Goal: Information Seeking & Learning: Learn about a topic

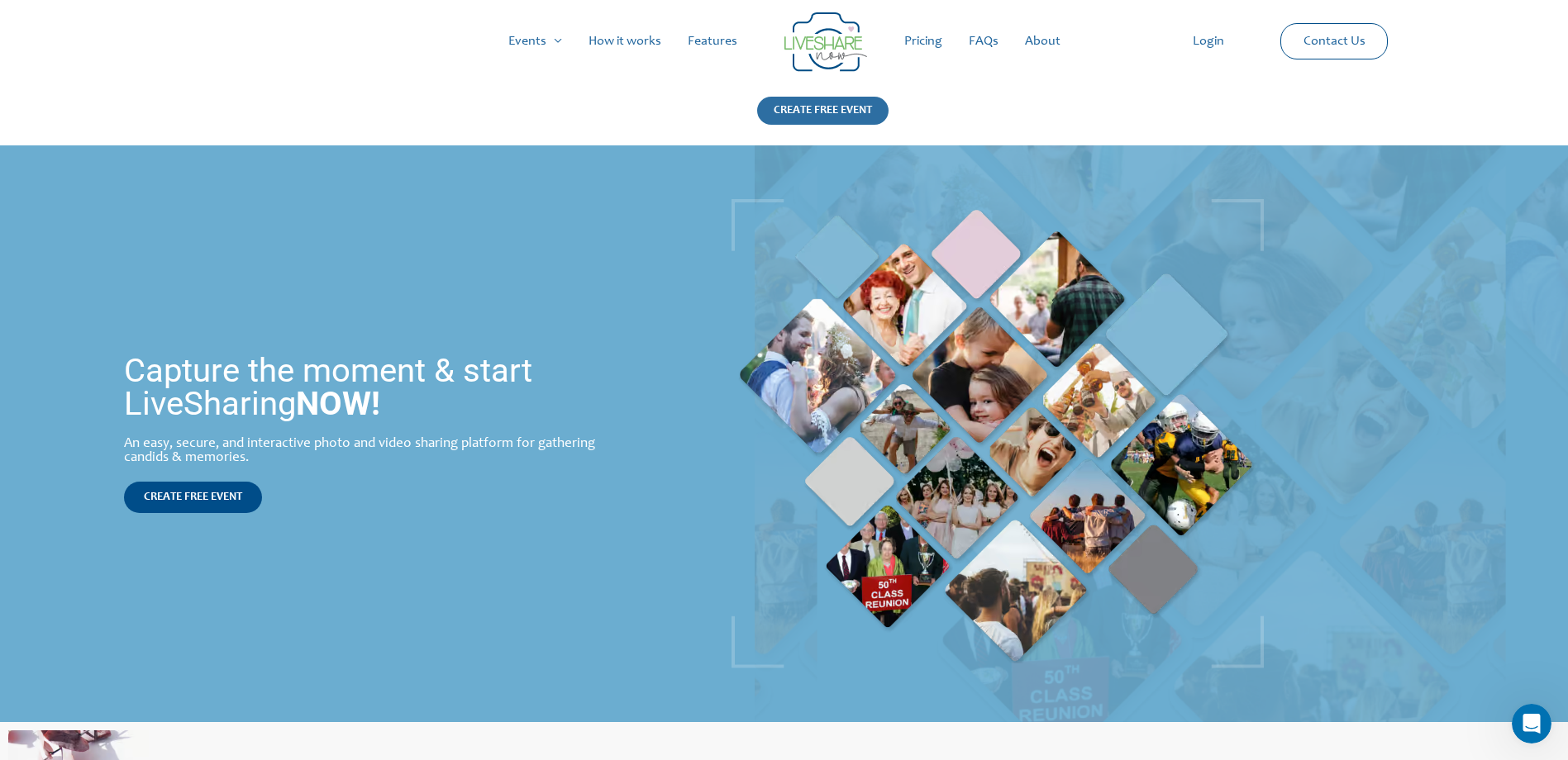
click at [833, 108] on div "CREATE FREE EVENT" at bounding box center [823, 110] width 132 height 28
click at [990, 42] on link "FAQs" at bounding box center [983, 41] width 56 height 53
click at [1056, 38] on link "About" at bounding box center [1042, 41] width 62 height 53
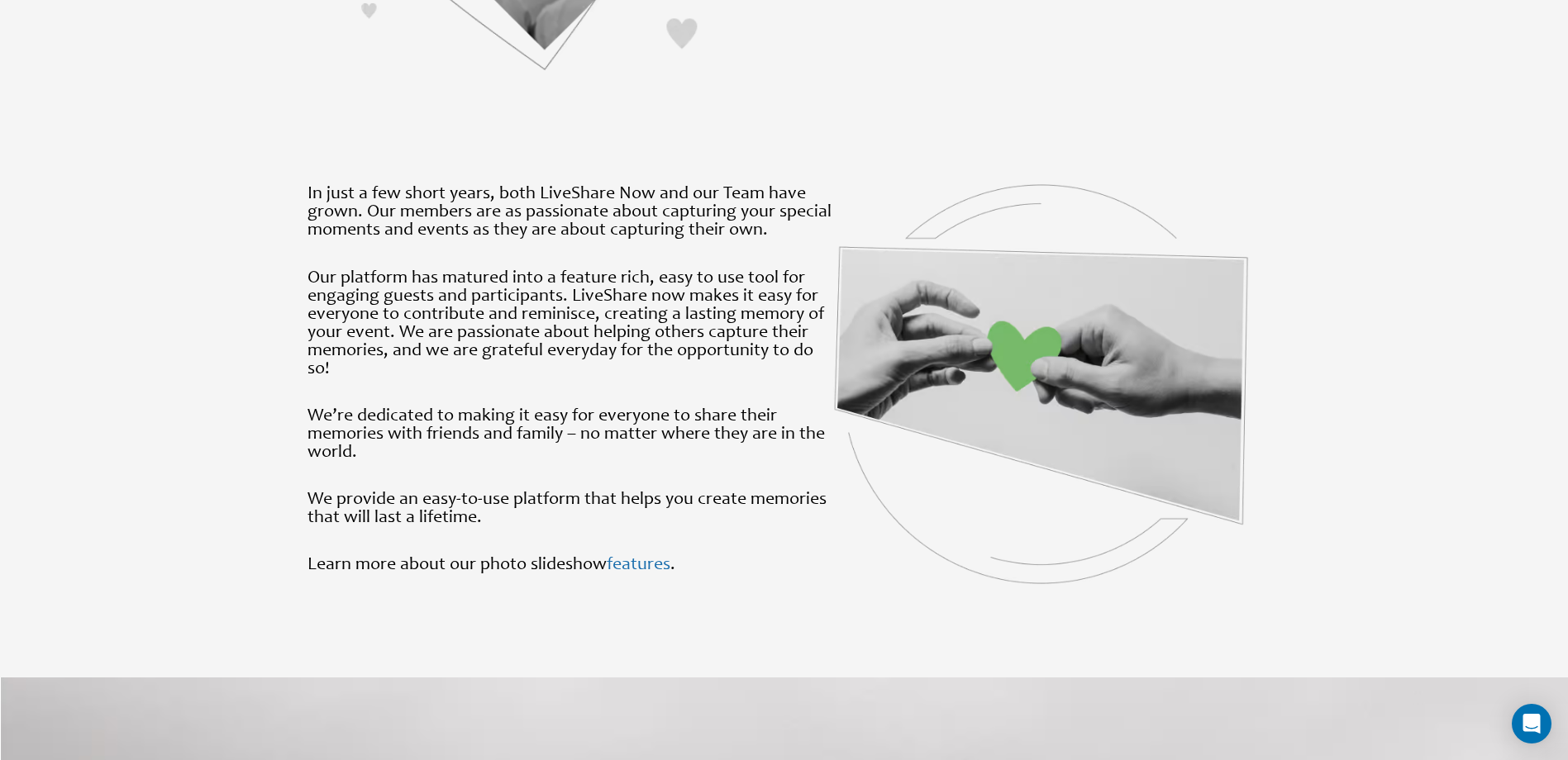
scroll to position [1570, 0]
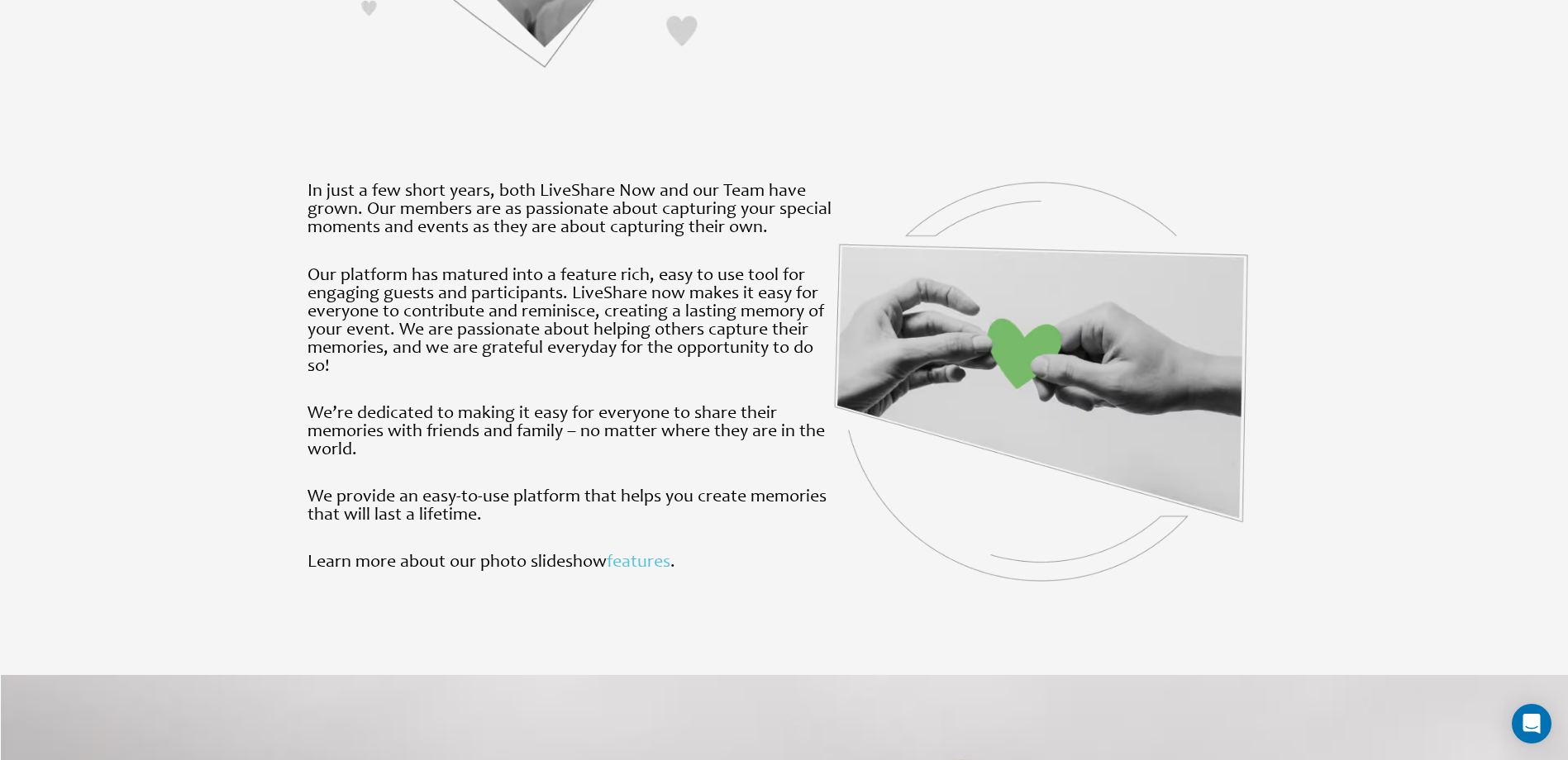
click at [658, 568] on link "features" at bounding box center [638, 562] width 64 height 18
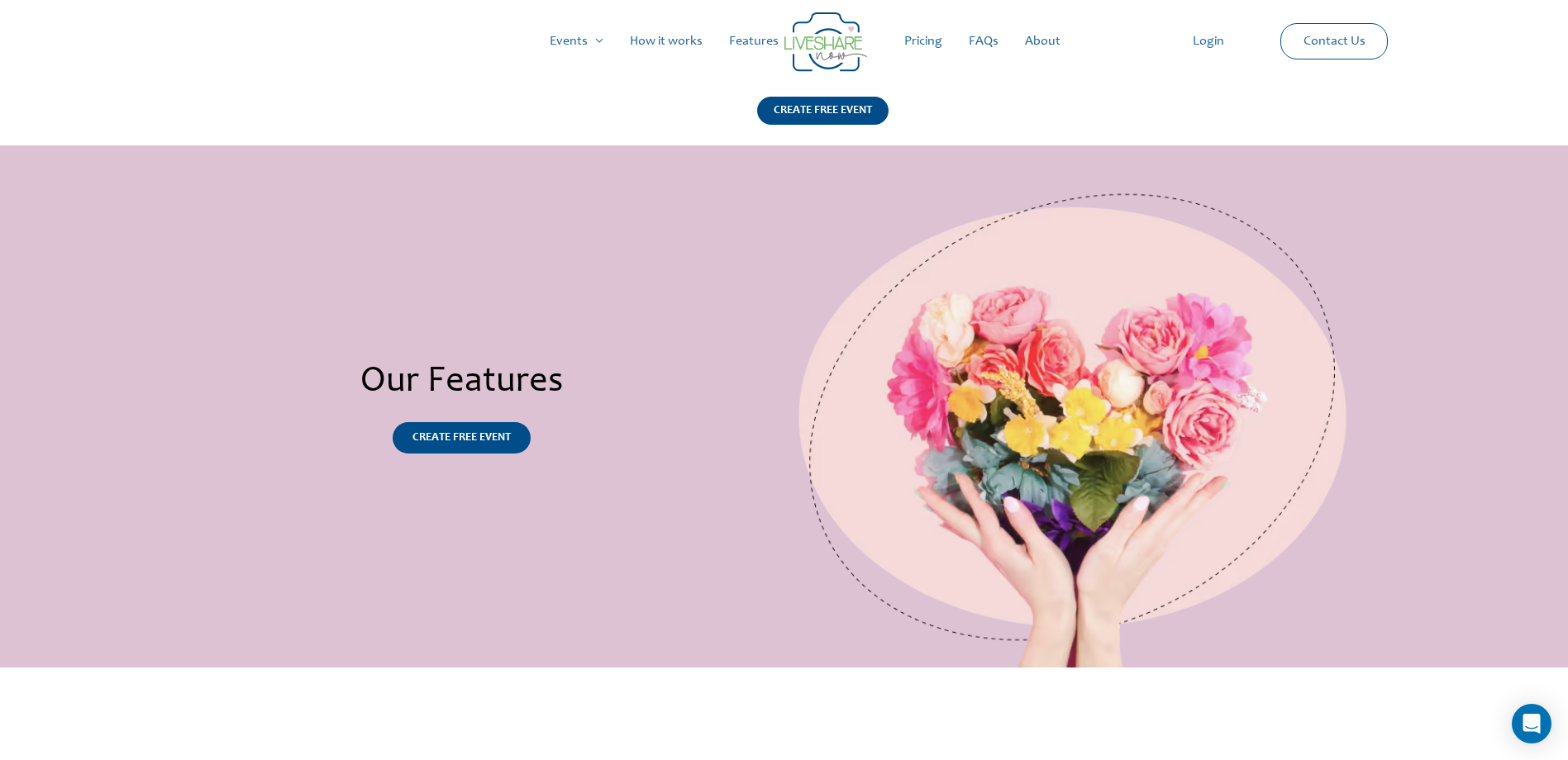
click at [693, 39] on link "How it works" at bounding box center [666, 41] width 99 height 53
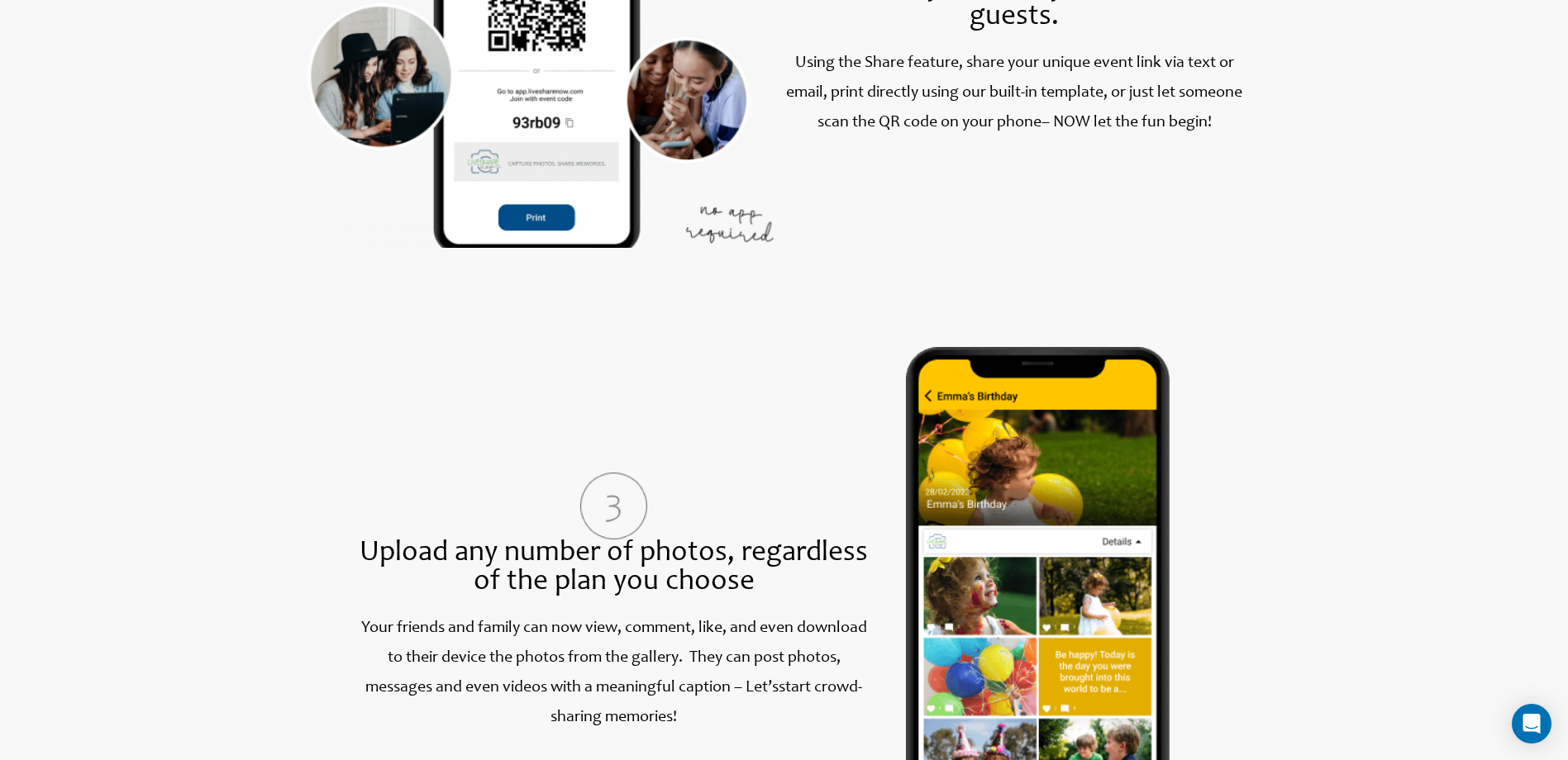
scroll to position [1247, 0]
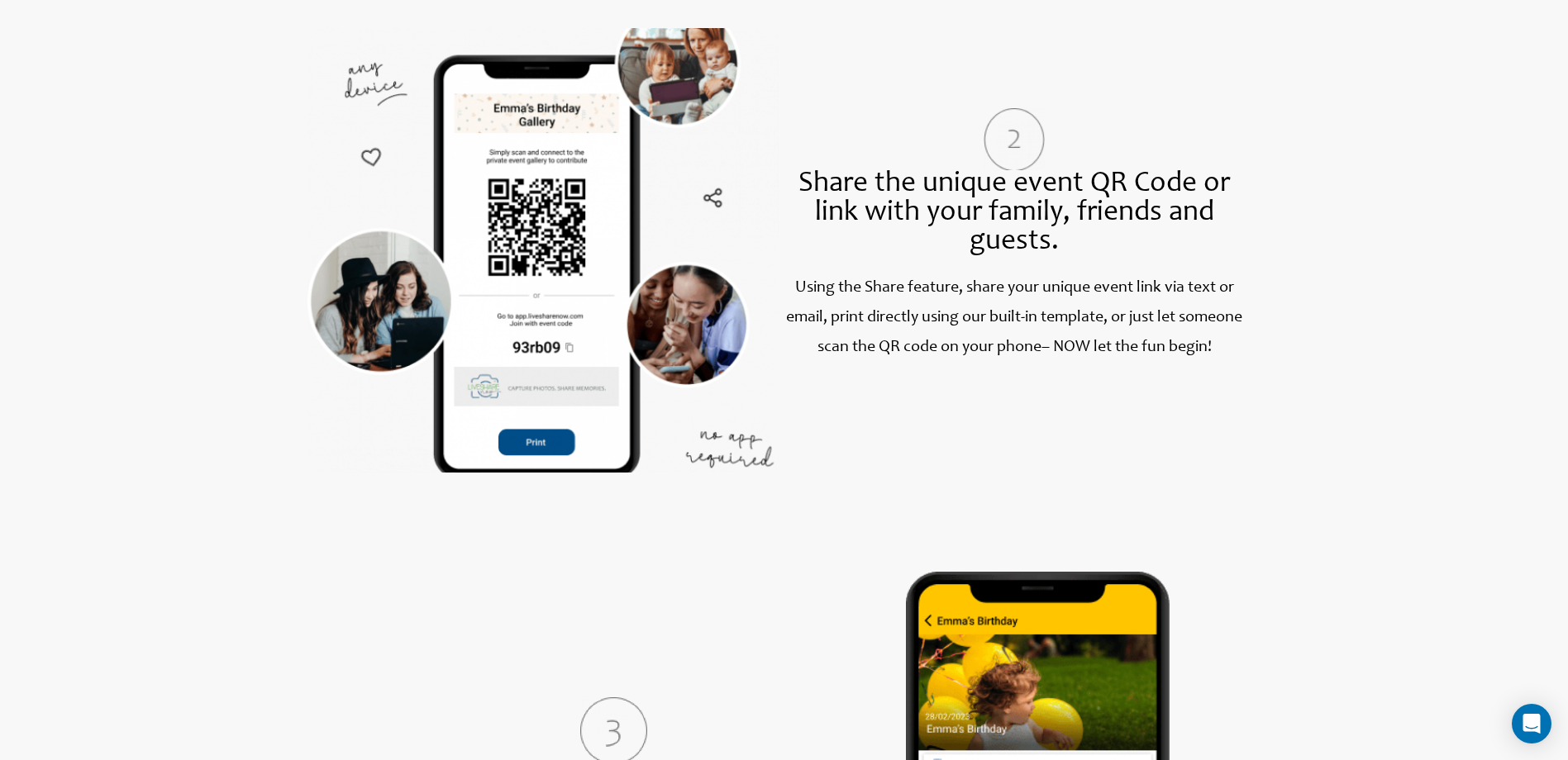
click at [544, 235] on img at bounding box center [543, 250] width 471 height 445
click at [551, 262] on img at bounding box center [543, 250] width 471 height 445
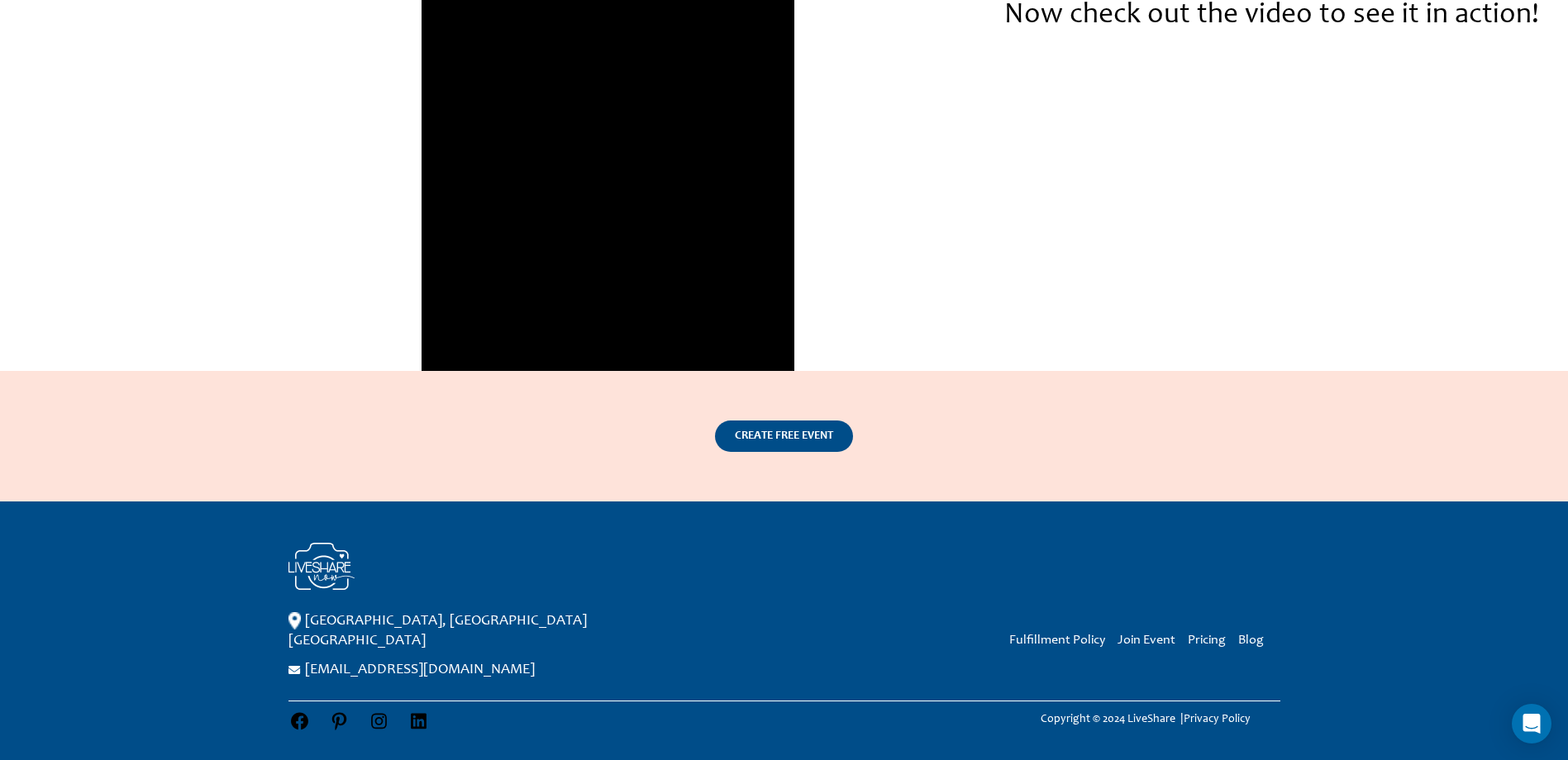
scroll to position [2677, 0]
click at [1210, 639] on link "Pricing" at bounding box center [1207, 639] width 38 height 13
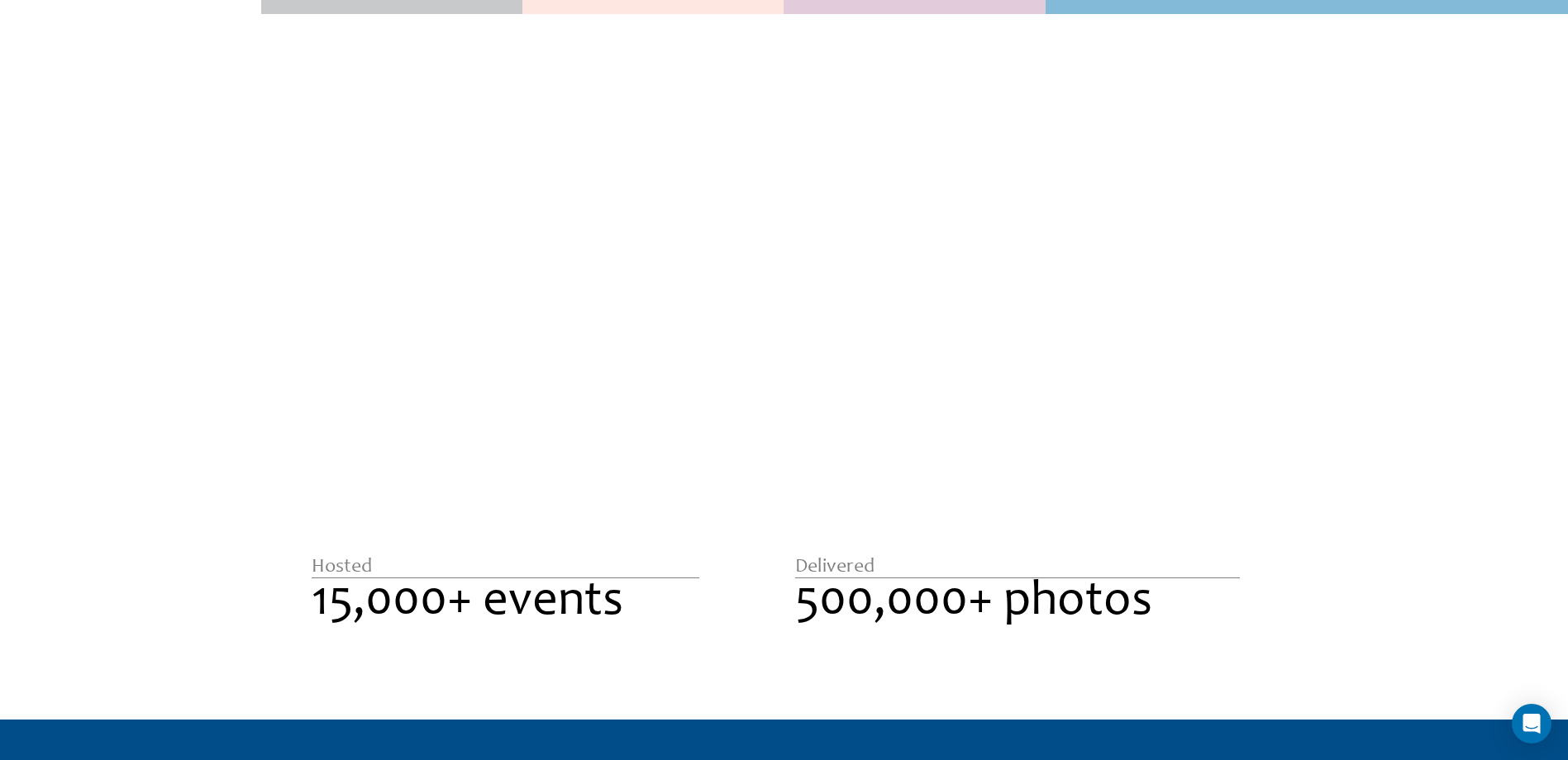
scroll to position [1322, 0]
